Goal: Find contact information: Find contact information

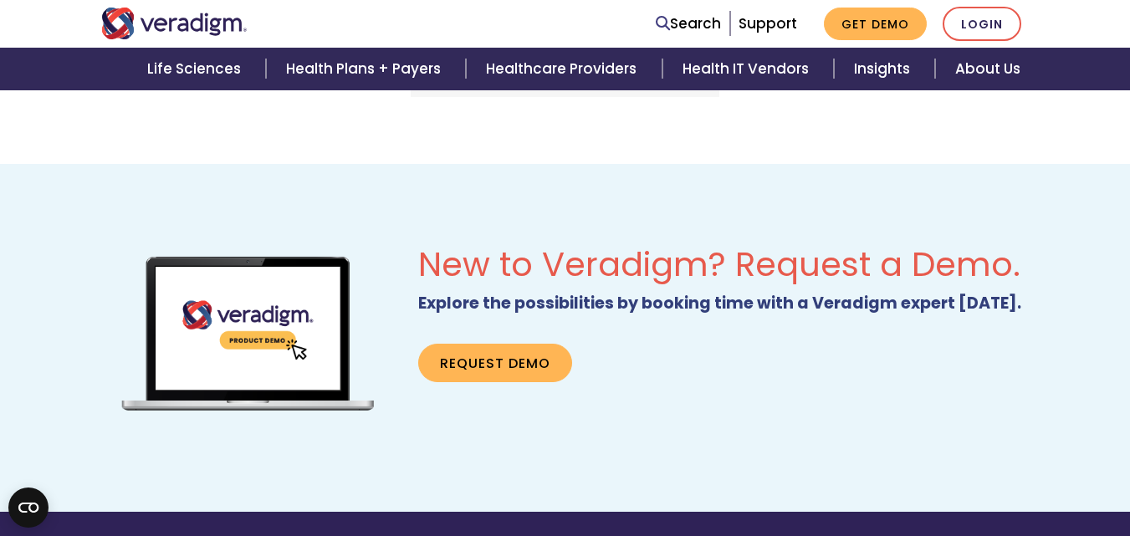
scroll to position [1282, 0]
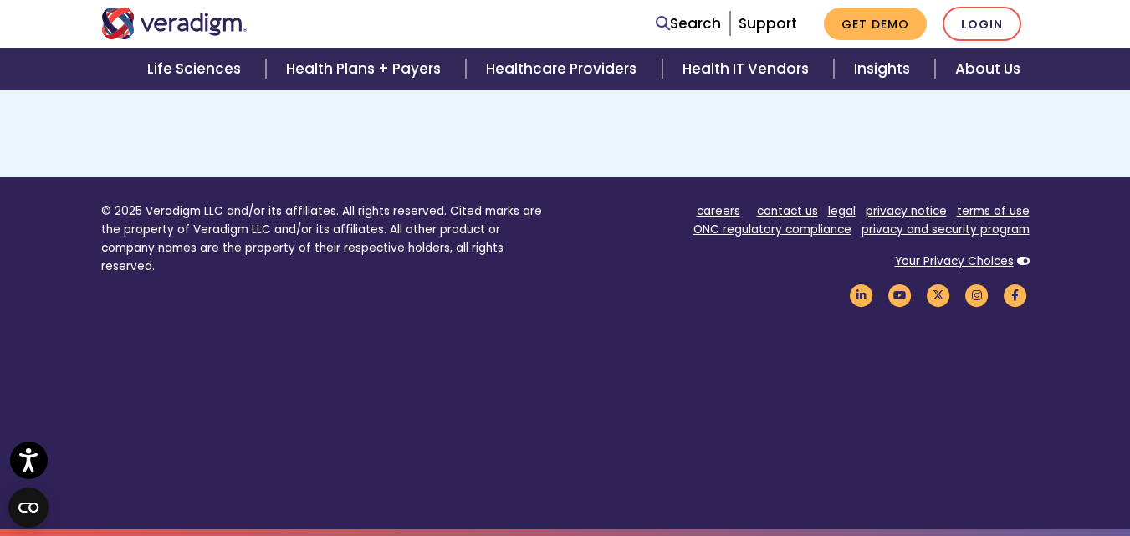
drag, startPoint x: 789, startPoint y: 213, endPoint x: 790, endPoint y: 247, distance: 33.5
click at [789, 212] on link "contact us" at bounding box center [787, 211] width 61 height 16
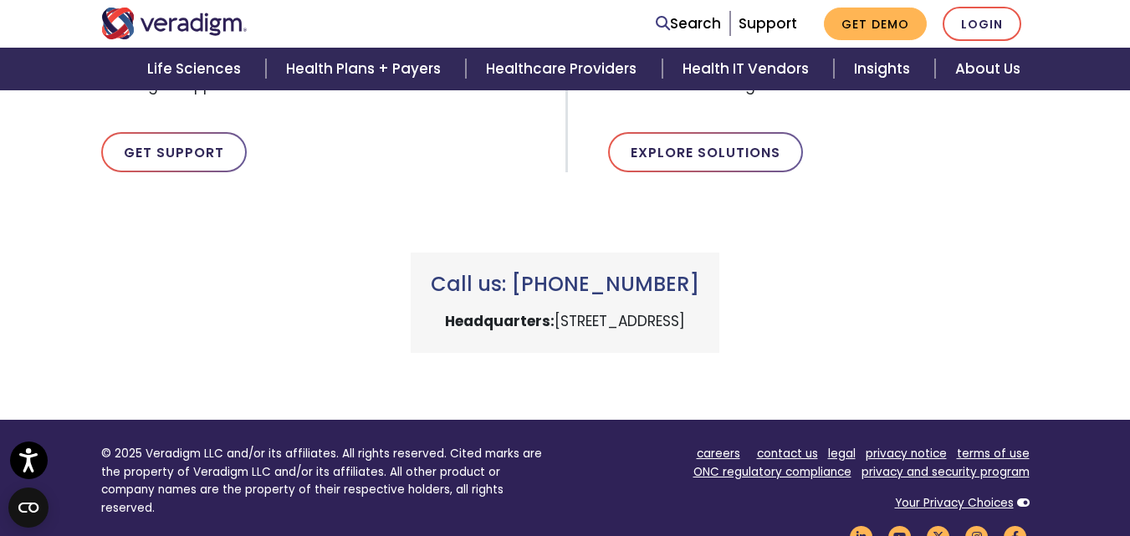
drag, startPoint x: 707, startPoint y: 290, endPoint x: 517, endPoint y: 285, distance: 189.9
click at [517, 285] on h3 "Call us: [PHONE_NUMBER]" at bounding box center [565, 285] width 268 height 24
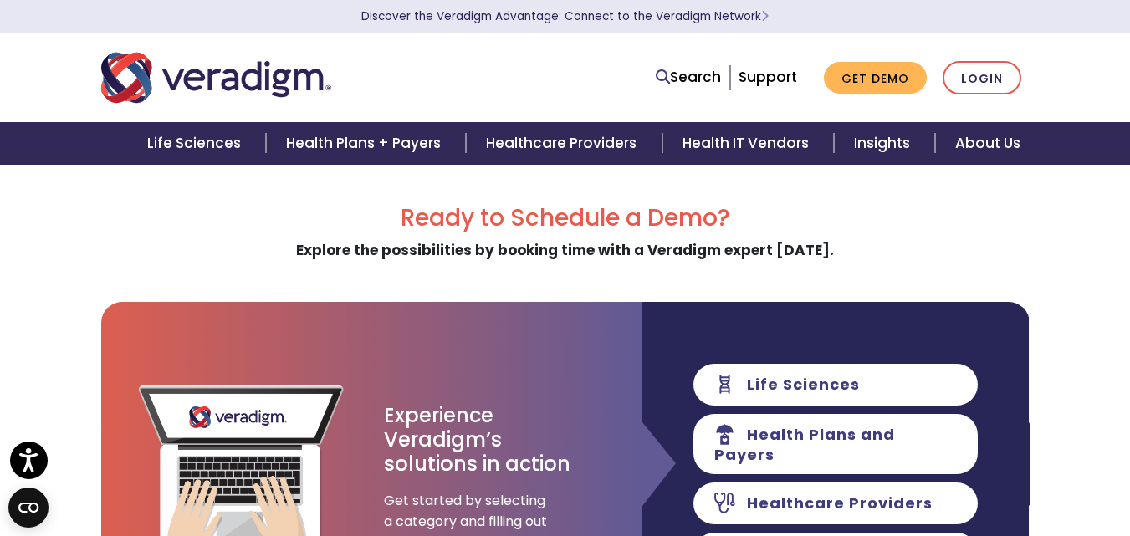
click at [267, 213] on h2 "Ready to Schedule a Demo?" at bounding box center [565, 218] width 928 height 28
